Goal: Communication & Community: Connect with others

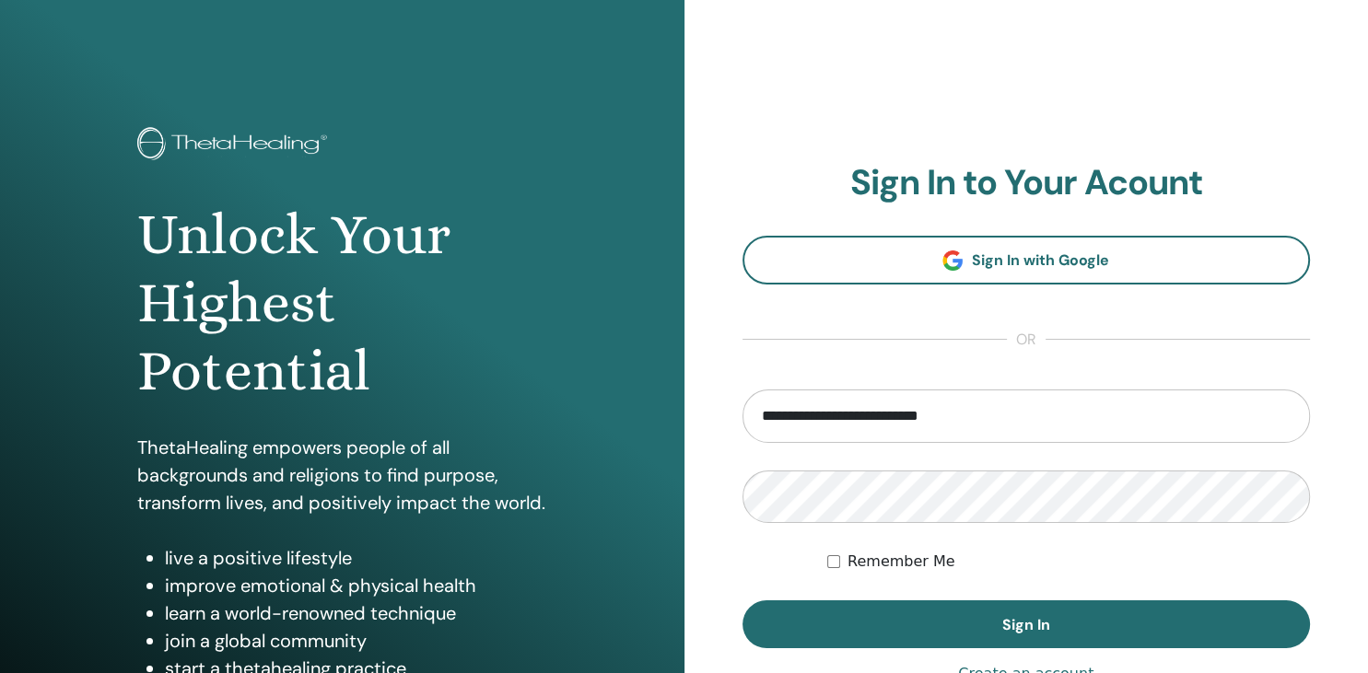
type input "**********"
click at [742, 601] on button "Sign In" at bounding box center [1026, 625] width 568 height 48
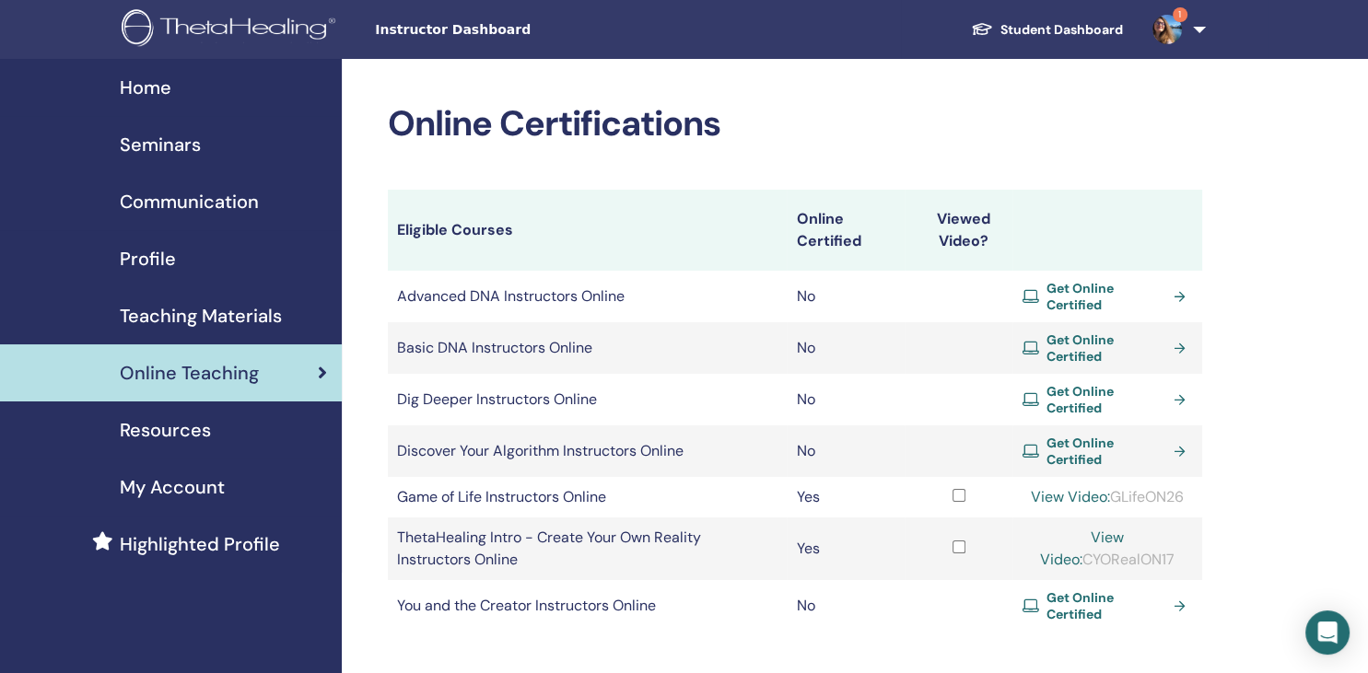
click at [1169, 22] on img at bounding box center [1166, 29] width 29 height 29
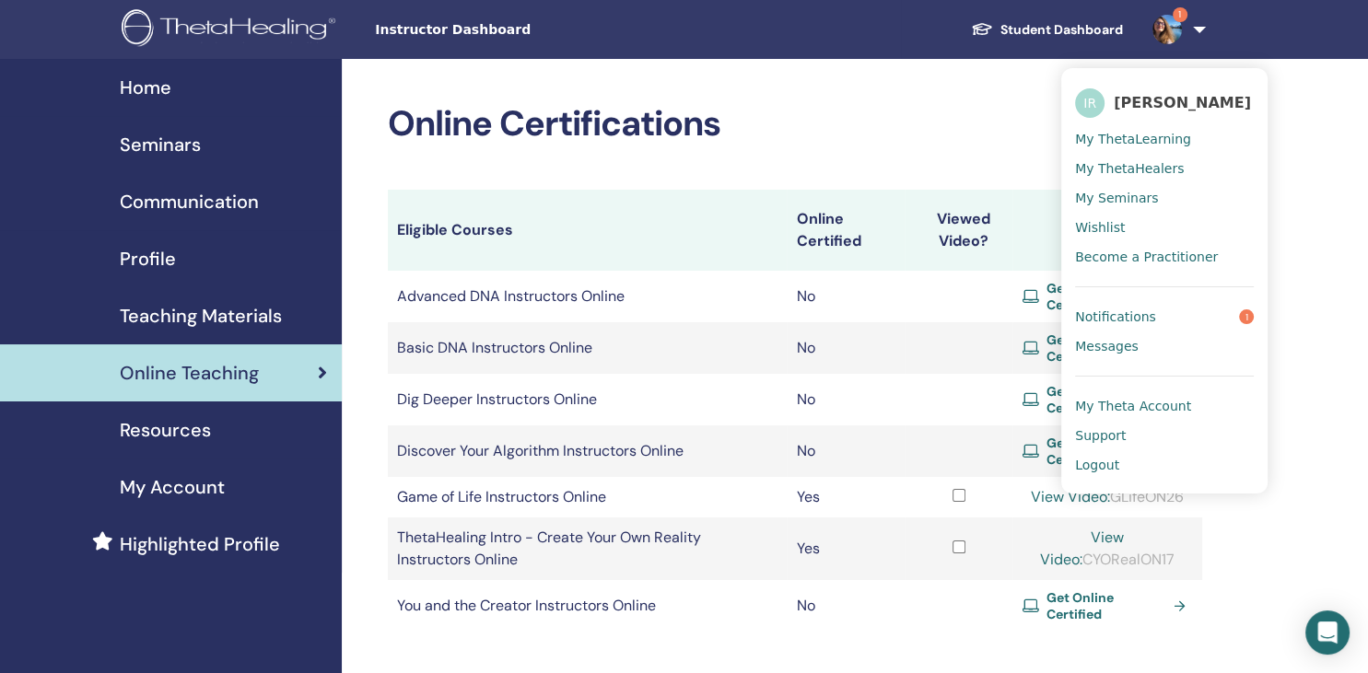
click at [1122, 325] on link "Notifications 1" at bounding box center [1164, 316] width 179 height 29
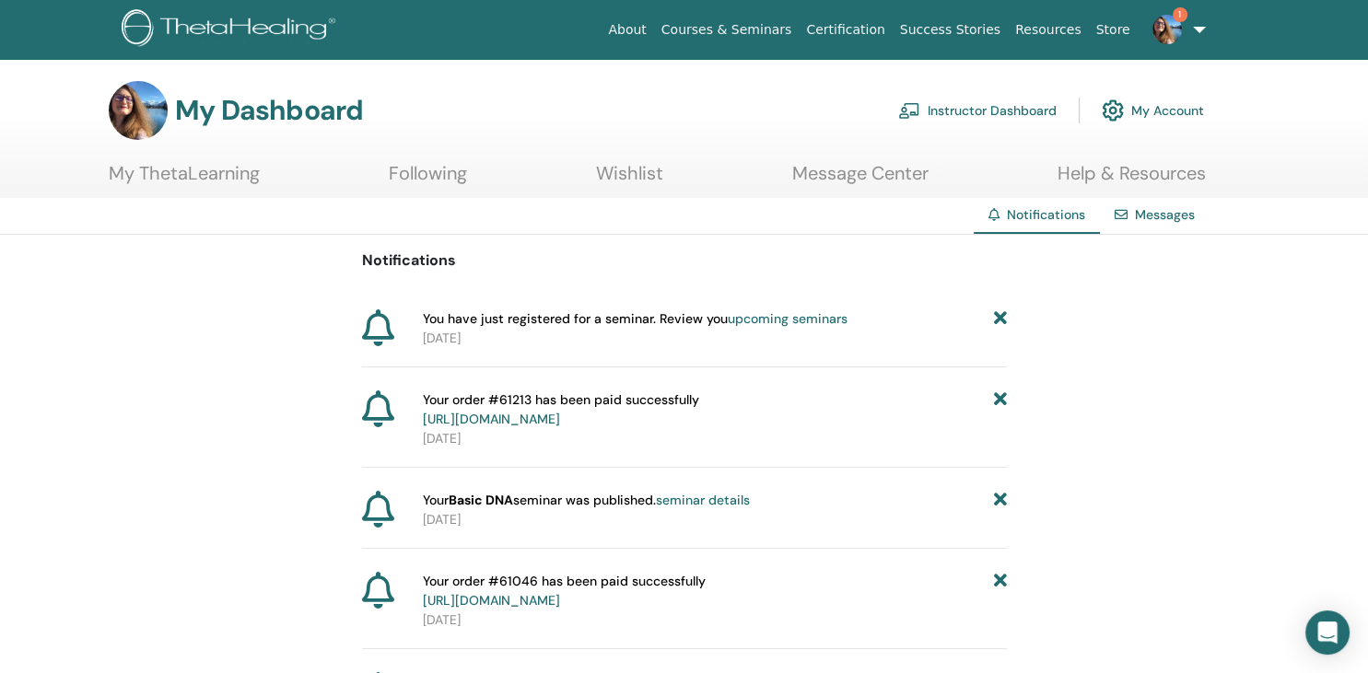
click at [1166, 24] on img at bounding box center [1166, 29] width 29 height 29
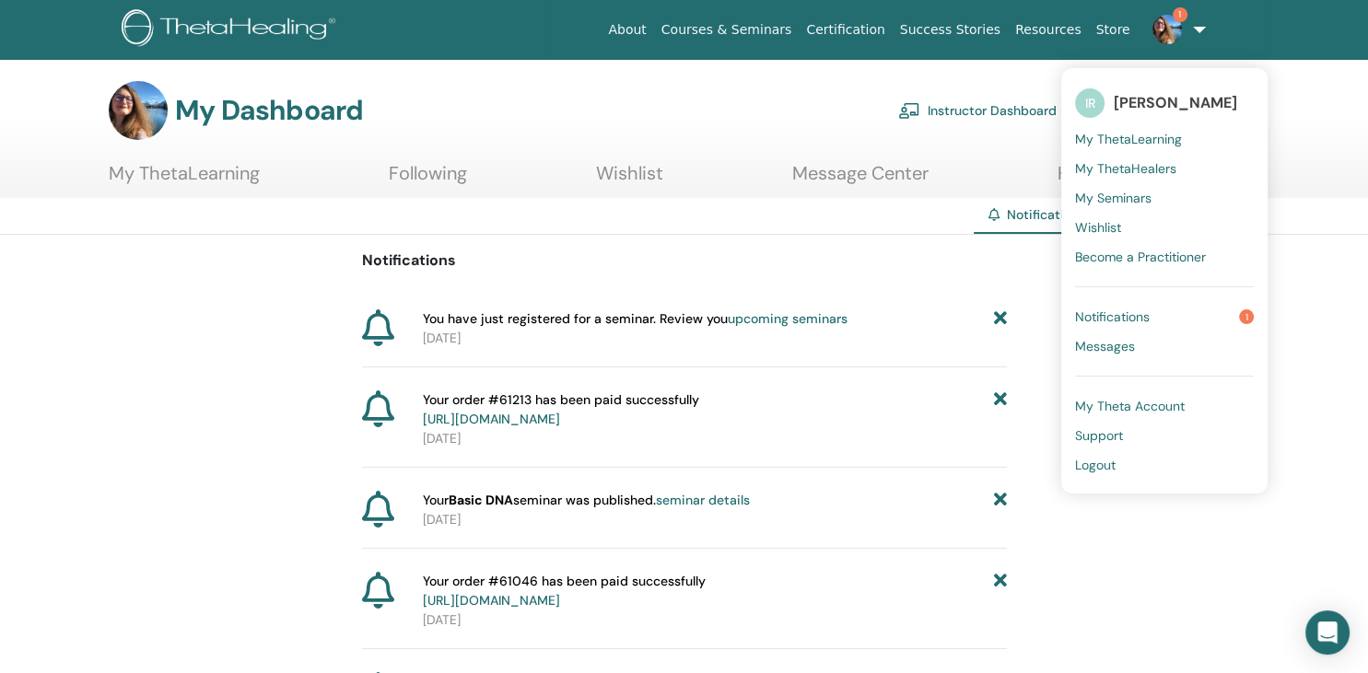
click at [1132, 309] on span "Notifications" at bounding box center [1112, 317] width 75 height 17
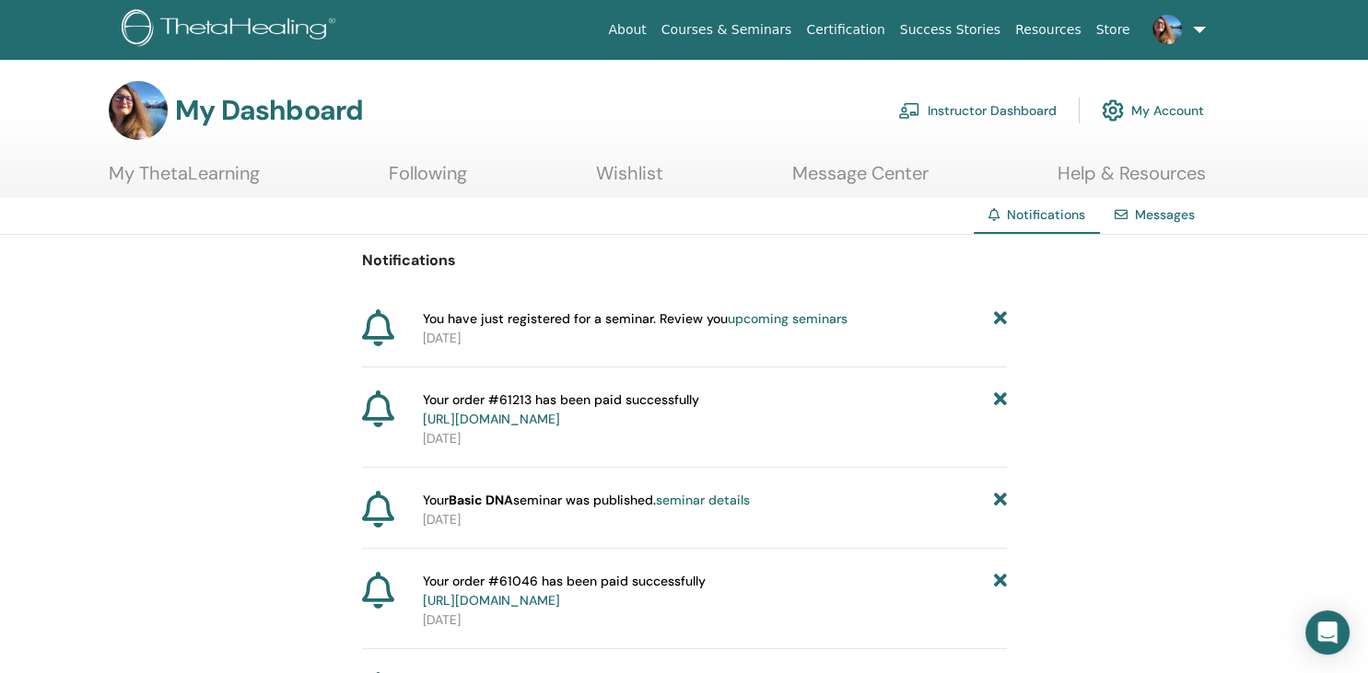
click at [1149, 216] on link "Messages" at bounding box center [1165, 214] width 60 height 17
